Goal: Task Accomplishment & Management: Complete application form

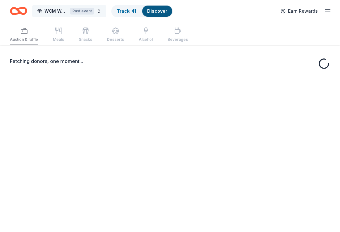
click at [102, 8] on button "WCM Weekly Free Community Bingo Jacksonville Florida Past event" at bounding box center [69, 11] width 74 height 12
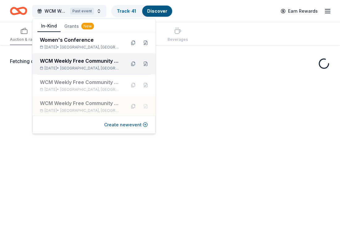
click at [101, 64] on div "WCM Weekly Free Community Bingo [GEOGRAPHIC_DATA] [US_STATE]" at bounding box center [80, 60] width 81 height 7
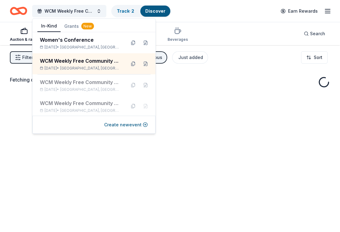
click at [238, 126] on div "Fetching donors, one moment..." at bounding box center [170, 161] width 340 height 232
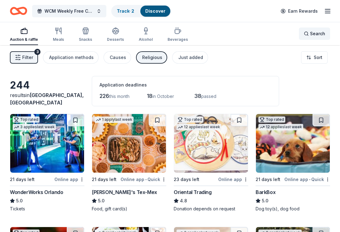
click at [317, 34] on span "Search" at bounding box center [317, 33] width 15 height 7
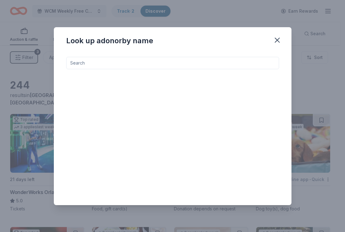
click at [158, 64] on input at bounding box center [172, 63] width 213 height 12
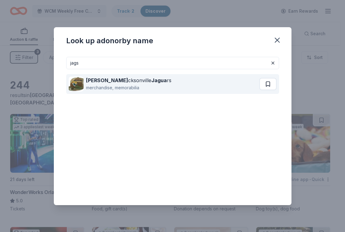
drag, startPoint x: 159, startPoint y: 65, endPoint x: 266, endPoint y: 86, distance: 109.3
click at [266, 86] on button at bounding box center [267, 84] width 17 height 12
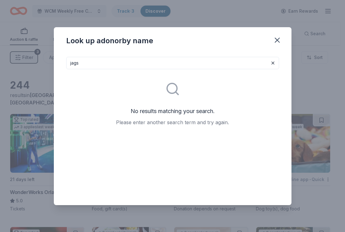
click at [206, 69] on input "jags" at bounding box center [172, 63] width 213 height 12
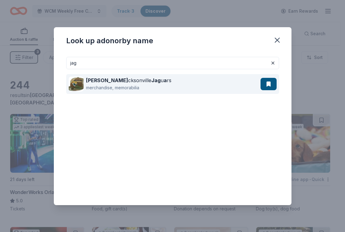
click at [115, 82] on div "Ja cksonville Jag u a rs" at bounding box center [128, 80] width 85 height 7
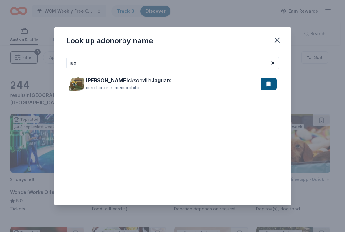
click at [131, 68] on input "jag" at bounding box center [172, 63] width 213 height 12
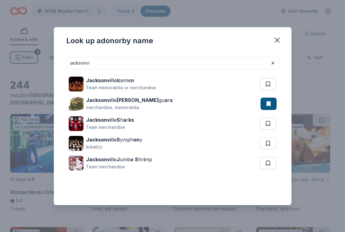
type input "jacksonvi"
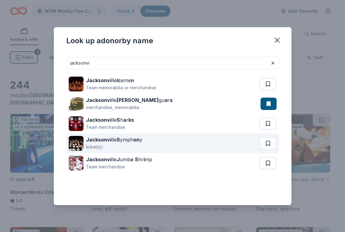
drag, startPoint x: 132, startPoint y: 67, endPoint x: 125, endPoint y: 141, distance: 74.3
click at [125, 141] on div "Jacksonvi lle S ymph on y" at bounding box center [114, 139] width 56 height 7
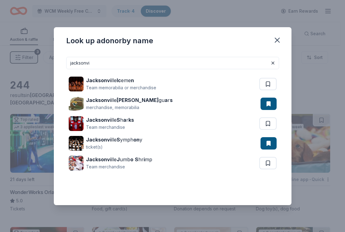
click at [193, 62] on input "jacksonvi" at bounding box center [172, 63] width 213 height 12
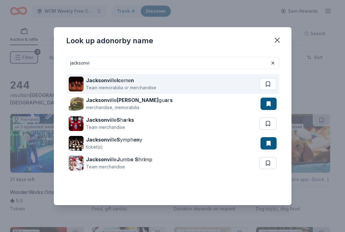
click at [136, 82] on div "Jacksonvi lle Ic eme n" at bounding box center [121, 80] width 70 height 7
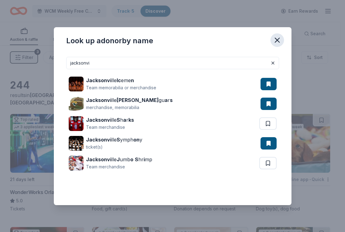
click at [279, 41] on icon "button" at bounding box center [277, 40] width 9 height 9
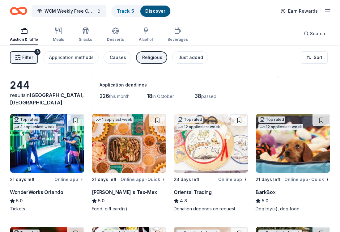
click at [149, 59] on div "Religious" at bounding box center [152, 57] width 20 height 7
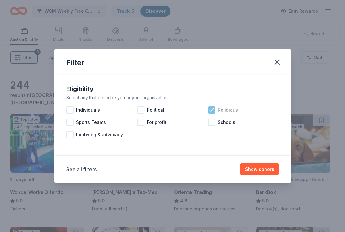
click at [214, 110] on icon at bounding box center [211, 110] width 6 height 6
drag, startPoint x: 263, startPoint y: 169, endPoint x: 259, endPoint y: 165, distance: 5.5
click at [262, 168] on button "Show 263 donors" at bounding box center [255, 169] width 48 height 12
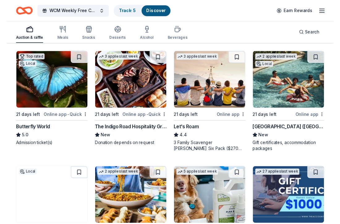
scroll to position [176, 0]
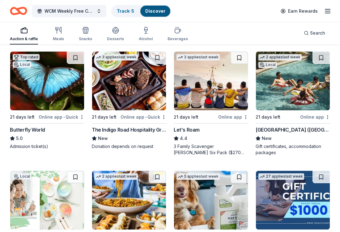
click at [37, 125] on div "Top rated Local 21 days left Online app • Quick Butterfly World 5.0 Admission t…" at bounding box center [47, 100] width 75 height 98
click at [195, 148] on div "3 Family Scavenger [PERSON_NAME] Six Pack ($270 Value), 2 Date Night Scavenger …" at bounding box center [211, 149] width 75 height 12
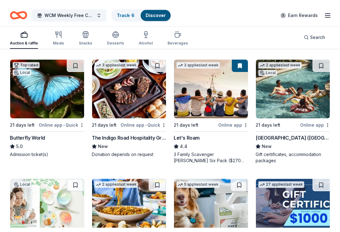
scroll to position [185, 0]
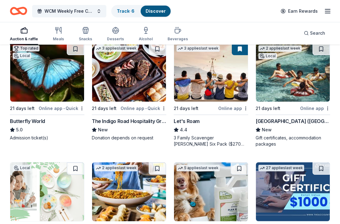
click at [192, 122] on div "Let's Roam" at bounding box center [187, 120] width 26 height 7
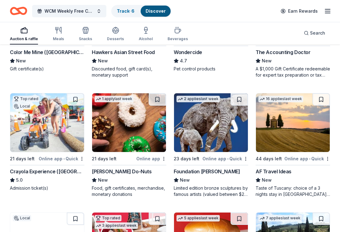
scroll to position [374, 0]
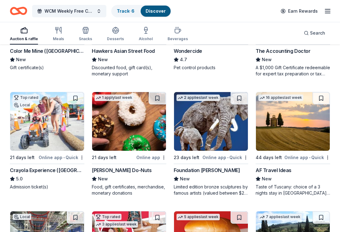
click at [44, 170] on div "Crayola Experience (Orlando)" at bounding box center [47, 170] width 75 height 7
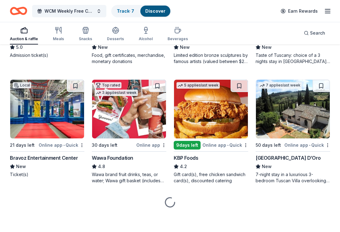
scroll to position [507, 0]
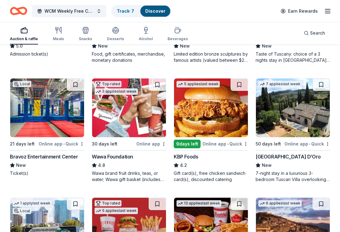
click at [51, 157] on div "Bravoz Entertainment Center" at bounding box center [44, 156] width 68 height 7
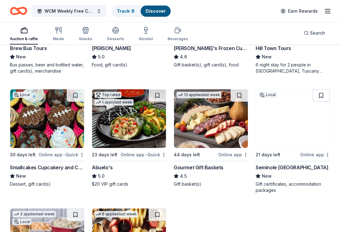
scroll to position [745, 0]
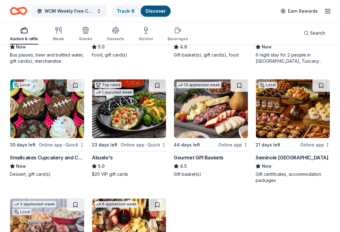
click at [107, 157] on div "Abuelo's" at bounding box center [102, 157] width 21 height 7
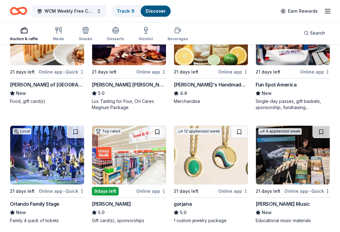
scroll to position [1069, 0]
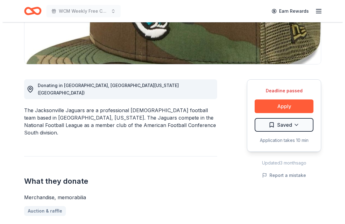
scroll to position [194, 0]
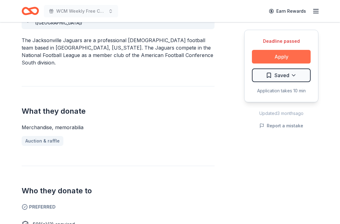
click at [283, 61] on button "Apply" at bounding box center [281, 57] width 59 height 14
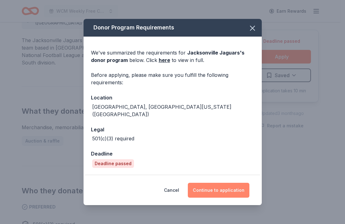
click at [216, 191] on button "Continue to application" at bounding box center [219, 189] width 62 height 15
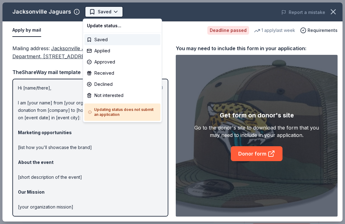
click at [116, 15] on body "WCM Weekly Free Community Bingo [GEOGRAPHIC_DATA] [US_STATE] Saved Apply Deadli…" at bounding box center [170, 112] width 340 height 224
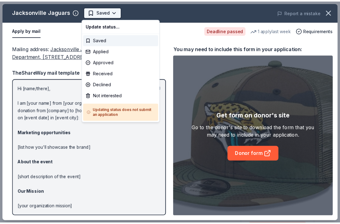
scroll to position [0, 0]
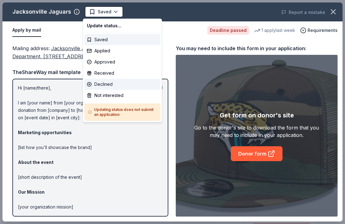
click at [110, 83] on div "Declined" at bounding box center [122, 84] width 76 height 11
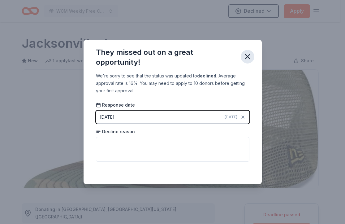
click at [247, 55] on icon "button" at bounding box center [247, 56] width 9 height 9
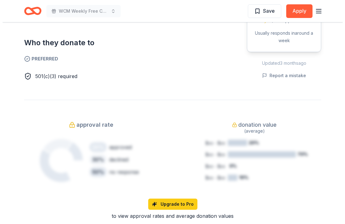
scroll to position [143, 0]
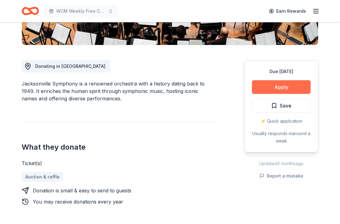
click at [273, 85] on button "Apply" at bounding box center [281, 87] width 59 height 14
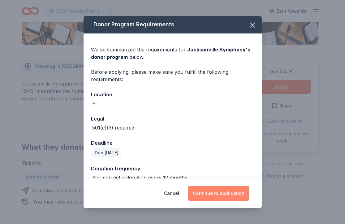
click at [236, 191] on button "Continue to application" at bounding box center [219, 193] width 62 height 15
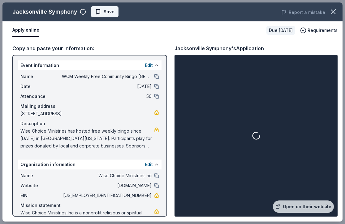
click at [114, 12] on button "Save" at bounding box center [105, 11] width 28 height 11
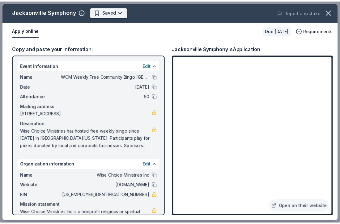
scroll to position [0, 0]
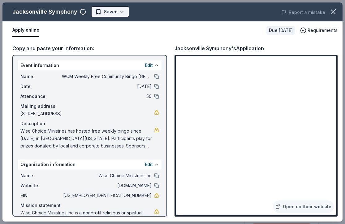
click at [115, 12] on body "WCM Weekly Free Community Bingo Jacksonville Florida Earn Rewards Due in 23 day…" at bounding box center [170, 112] width 340 height 224
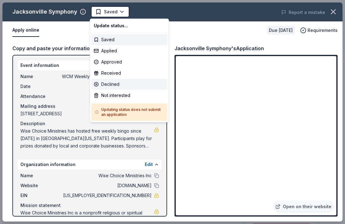
click at [113, 83] on div "Declined" at bounding box center [129, 84] width 76 height 11
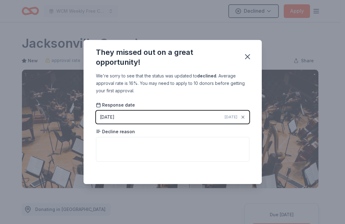
drag, startPoint x: 247, startPoint y: 57, endPoint x: 216, endPoint y: 23, distance: 45.5
click at [247, 57] on icon "button" at bounding box center [247, 56] width 4 height 4
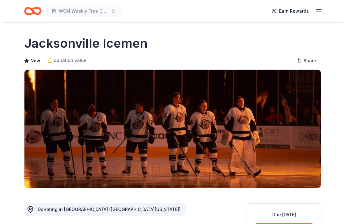
scroll to position [47, 0]
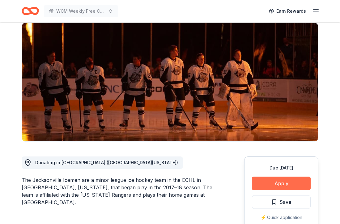
click at [277, 178] on button "Apply" at bounding box center [281, 183] width 59 height 14
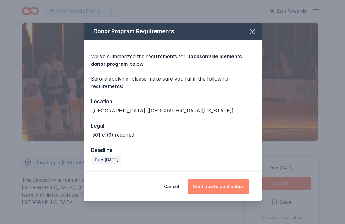
click at [216, 184] on button "Continue to application" at bounding box center [219, 186] width 62 height 15
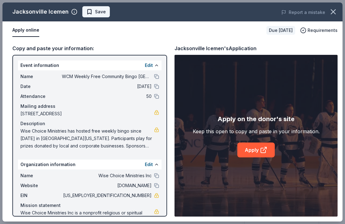
click at [95, 15] on span "Save" at bounding box center [100, 11] width 11 height 7
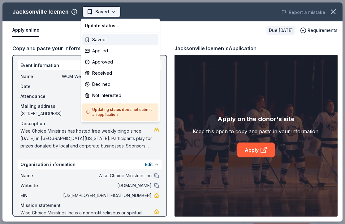
click at [112, 11] on body "WCM Weekly Free Community Bingo Jacksonville Florida Earn Rewards Due in 23 day…" at bounding box center [170, 112] width 340 height 224
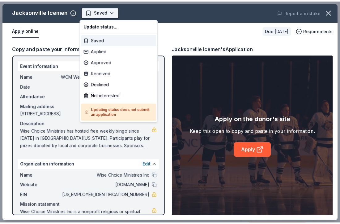
scroll to position [0, 0]
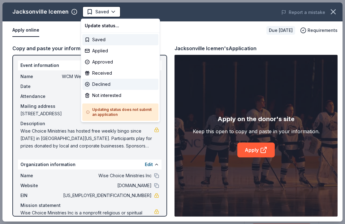
click at [103, 82] on div "Declined" at bounding box center [120, 84] width 76 height 11
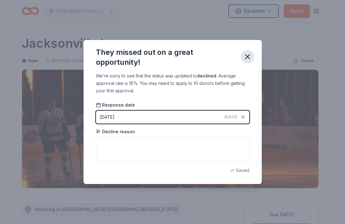
click at [245, 58] on icon "button" at bounding box center [247, 56] width 9 height 9
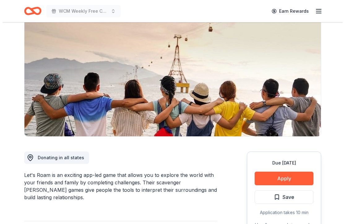
scroll to position [53, 0]
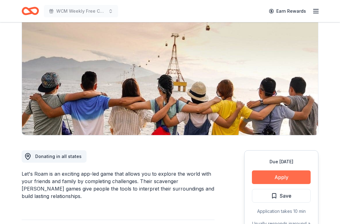
click at [291, 174] on button "Apply" at bounding box center [281, 177] width 59 height 14
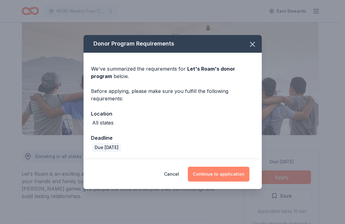
click at [207, 175] on button "Continue to application" at bounding box center [219, 173] width 62 height 15
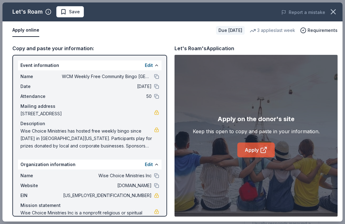
click at [264, 153] on icon at bounding box center [263, 149] width 7 height 7
click at [81, 15] on button "Save" at bounding box center [70, 11] width 28 height 11
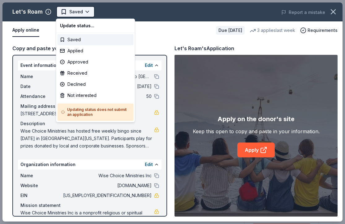
click at [84, 12] on body "WCM Weekly Free Community Bingo Jacksonville Florida Earn Rewards Due in 21 day…" at bounding box center [170, 112] width 340 height 224
click at [90, 58] on div "Approved" at bounding box center [96, 61] width 76 height 11
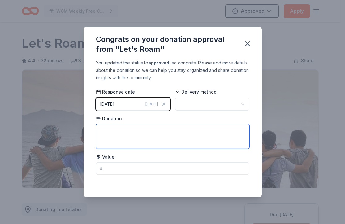
click at [146, 132] on textarea at bounding box center [172, 136] width 153 height 25
type textarea "@"
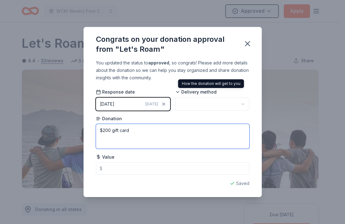
type textarea "$200 gift card"
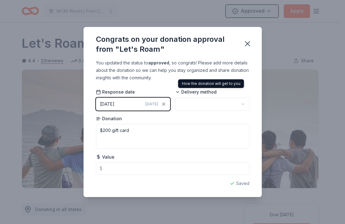
click at [198, 97] on div "Delivery method" at bounding box center [212, 100] width 74 height 22
click at [198, 101] on html "WCM Weekly Free Community Bingo Jacksonville Florida Approved Apply Due in 21 d…" at bounding box center [172, 112] width 345 height 224
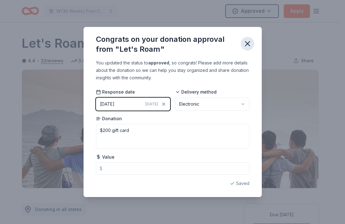
click at [247, 42] on icon "button" at bounding box center [247, 43] width 9 height 9
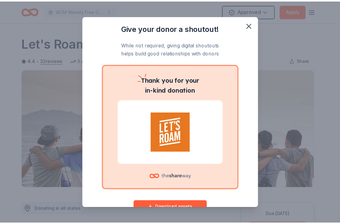
scroll to position [19, 0]
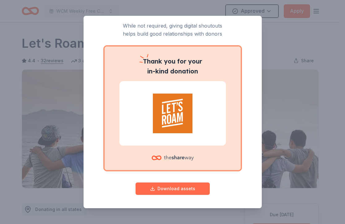
click at [180, 186] on button "Download assets" at bounding box center [172, 188] width 74 height 12
click at [278, 57] on div "Give your donor a shoutout! While not required, giving digital shoutouts helps …" at bounding box center [172, 112] width 345 height 224
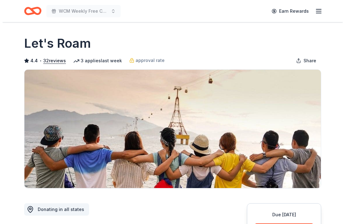
scroll to position [59, 0]
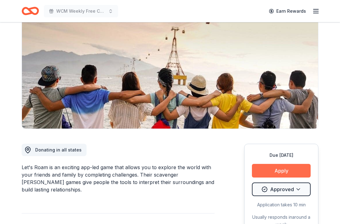
click at [276, 172] on button "Apply" at bounding box center [281, 171] width 59 height 14
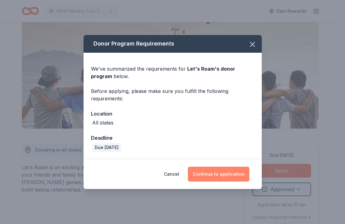
click at [229, 176] on button "Continue to application" at bounding box center [219, 173] width 62 height 15
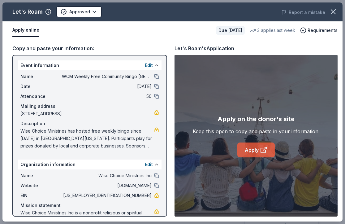
click at [257, 154] on link "Apply" at bounding box center [255, 149] width 37 height 15
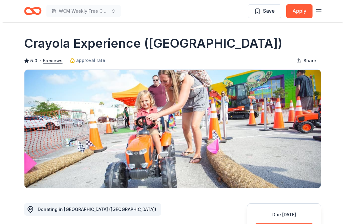
scroll to position [40, 0]
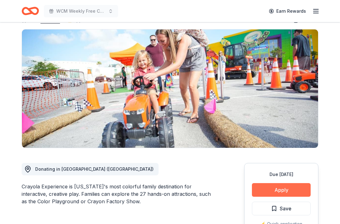
click at [296, 191] on button "Apply" at bounding box center [281, 190] width 59 height 14
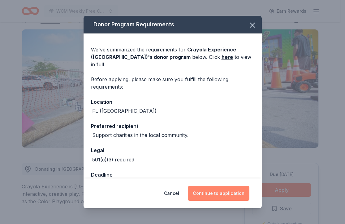
click at [232, 194] on button "Continue to application" at bounding box center [219, 193] width 62 height 15
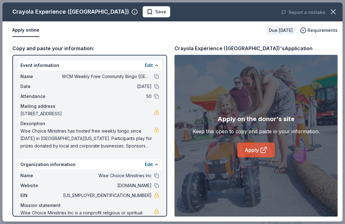
click at [253, 152] on link "Apply" at bounding box center [255, 149] width 37 height 15
click at [155, 8] on span "Save" at bounding box center [160, 11] width 11 height 7
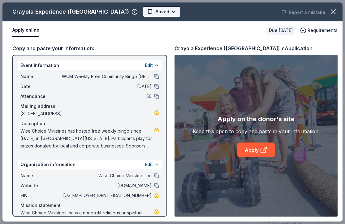
click at [131, 12] on html "WCM Weekly Free Community Bingo [GEOGRAPHIC_DATA] [US_STATE] Earn Rewards Due […" at bounding box center [172, 72] width 345 height 224
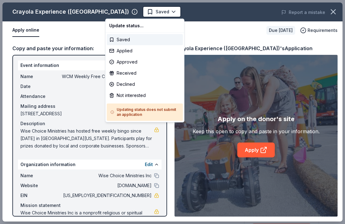
scroll to position [0, 0]
click at [122, 53] on div "Applied" at bounding box center [145, 50] width 76 height 11
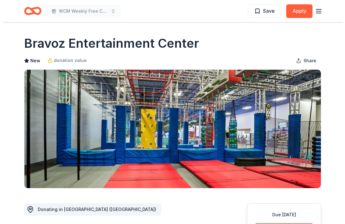
scroll to position [183, 0]
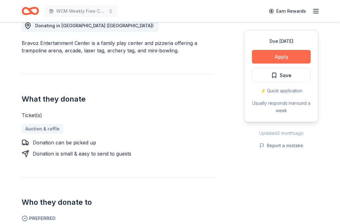
click at [272, 56] on button "Apply" at bounding box center [281, 57] width 59 height 14
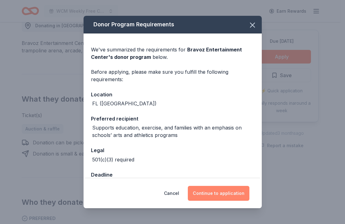
click at [216, 191] on button "Continue to application" at bounding box center [219, 193] width 62 height 15
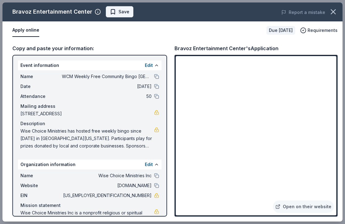
click at [122, 15] on span "Save" at bounding box center [123, 11] width 11 height 7
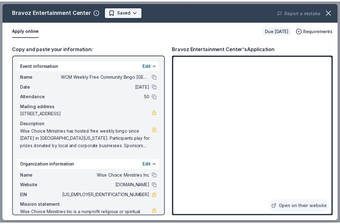
scroll to position [0, 0]
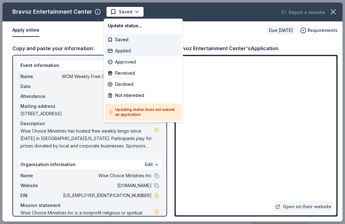
click at [131, 49] on div "Applied" at bounding box center [143, 50] width 76 height 11
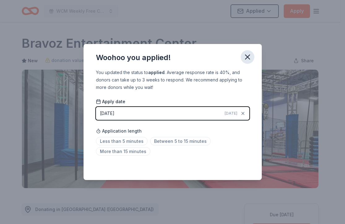
click at [249, 53] on icon "button" at bounding box center [247, 57] width 9 height 9
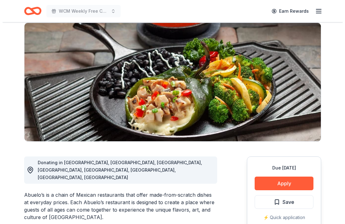
scroll to position [54, 0]
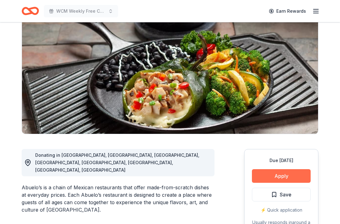
click at [281, 178] on button "Apply" at bounding box center [281, 176] width 59 height 14
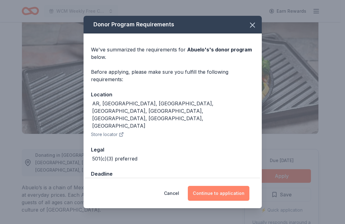
click at [215, 191] on button "Continue to application" at bounding box center [219, 193] width 62 height 15
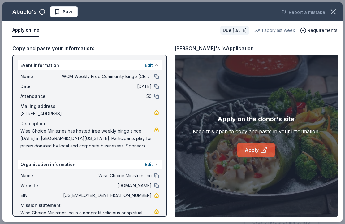
click at [266, 152] on icon at bounding box center [263, 149] width 7 height 7
click at [70, 15] on button "Save" at bounding box center [64, 11] width 28 height 11
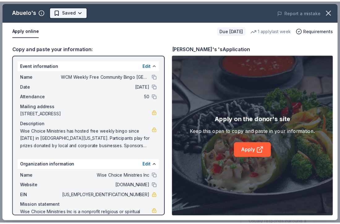
scroll to position [0, 0]
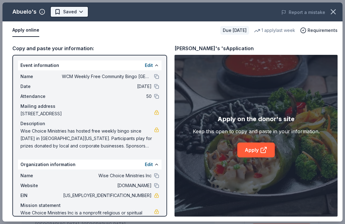
click at [80, 17] on body "WCM Weekly Free Community Bingo Jacksonville Florida Earn Rewards Due in 23 day…" at bounding box center [170, 112] width 340 height 224
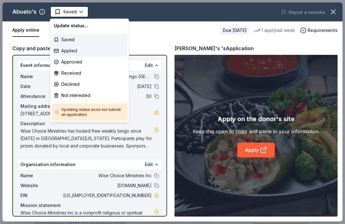
click at [84, 51] on div "Applied" at bounding box center [89, 50] width 76 height 11
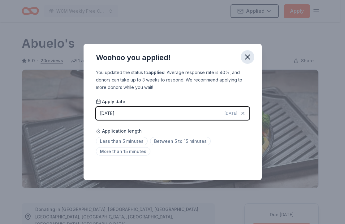
click at [246, 55] on icon "button" at bounding box center [247, 57] width 4 height 4
